Goal: Transaction & Acquisition: Purchase product/service

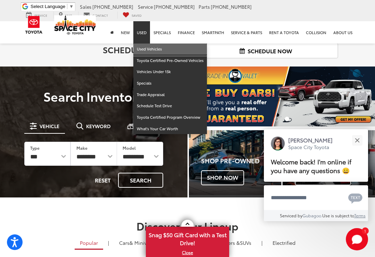
click at [151, 43] on link "Used Vehicles" at bounding box center [171, 48] width 74 height 11
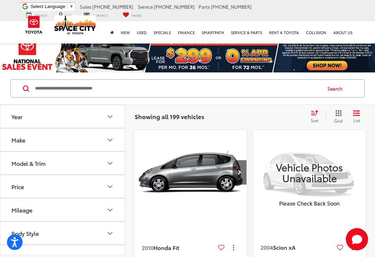
click at [46, 140] on button "Make" at bounding box center [62, 139] width 125 height 23
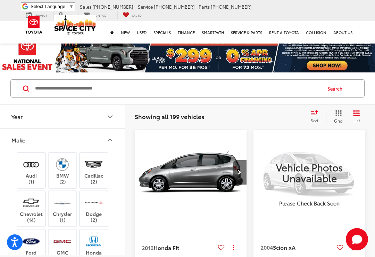
click at [30, 206] on img at bounding box center [31, 202] width 19 height 16
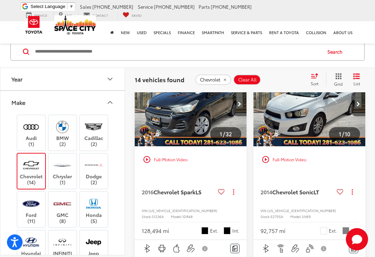
scroll to position [85, 0]
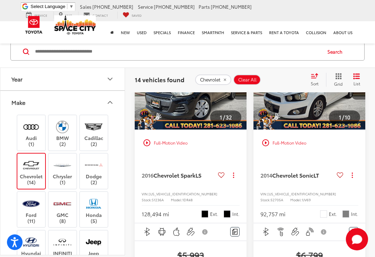
click at [113, 105] on icon "Make" at bounding box center [110, 102] width 8 height 8
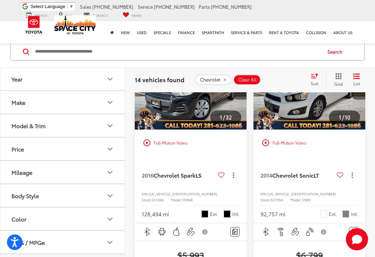
click at [82, 127] on button "Model & Trim" at bounding box center [62, 125] width 125 height 23
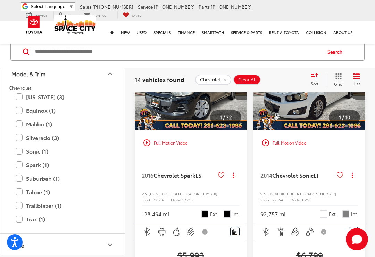
scroll to position [55, 0]
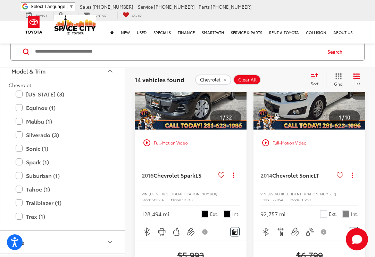
click at [24, 177] on label "Suburban (1)" at bounding box center [63, 175] width 94 height 12
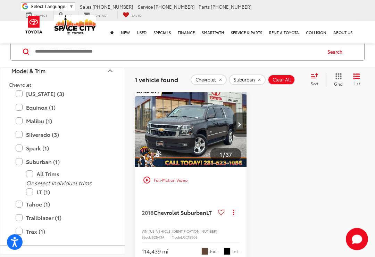
scroll to position [46, 0]
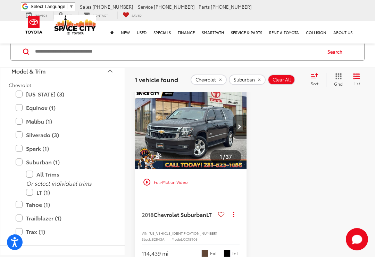
click at [205, 126] on img "2018 Chevrolet Suburban LT 0" at bounding box center [191, 126] width 113 height 85
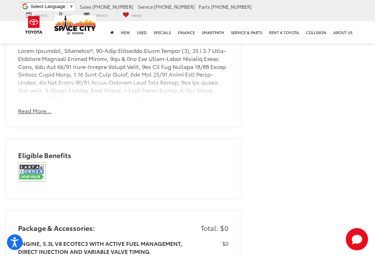
scroll to position [595, 0]
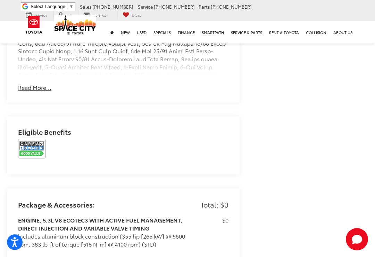
click at [30, 145] on img at bounding box center [32, 148] width 28 height 19
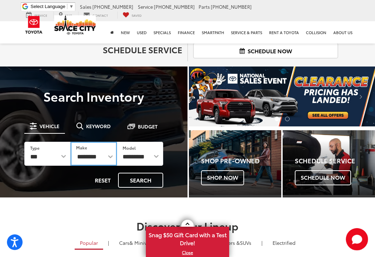
click at [89, 157] on select "**********" at bounding box center [94, 153] width 46 height 24
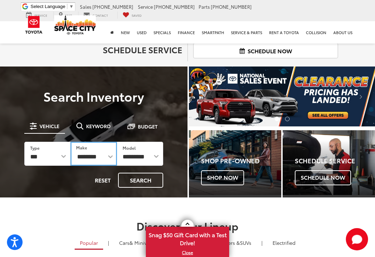
select select "*********"
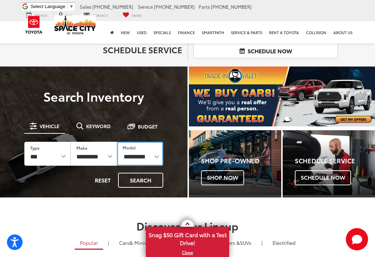
click at [152, 153] on select "**********" at bounding box center [140, 153] width 46 height 24
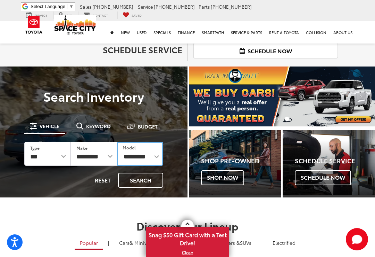
select select "********"
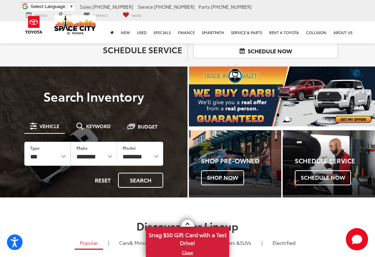
click at [150, 182] on button "Search" at bounding box center [140, 179] width 45 height 15
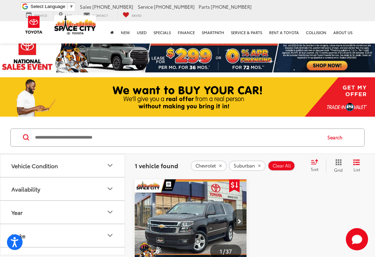
click at [110, 167] on icon "Vehicle Condition" at bounding box center [110, 165] width 8 height 8
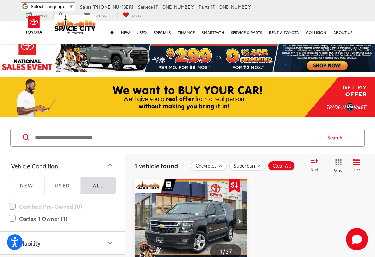
click at [67, 188] on span "Used" at bounding box center [63, 185] width 16 height 6
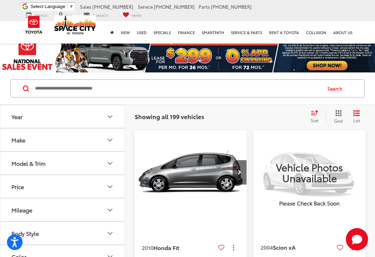
scroll to position [12, 0]
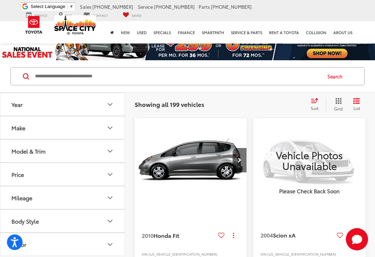
click at [23, 130] on div "Make" at bounding box center [18, 127] width 14 height 7
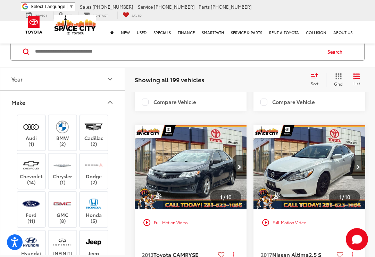
scroll to position [1092, 0]
